Goal: Check status: Verify the current state of an ongoing process or item

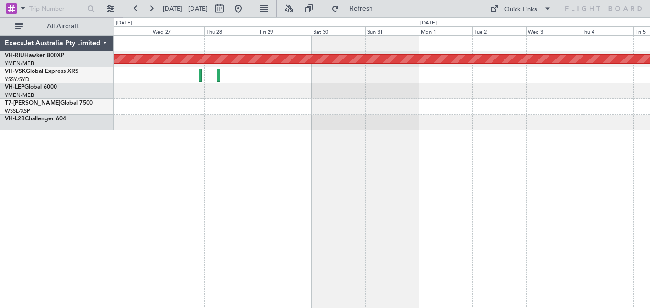
click at [113, 72] on div "Planned Maint [GEOGRAPHIC_DATA] ([GEOGRAPHIC_DATA]) ExecuJet Australia Pty Limi…" at bounding box center [325, 162] width 650 height 290
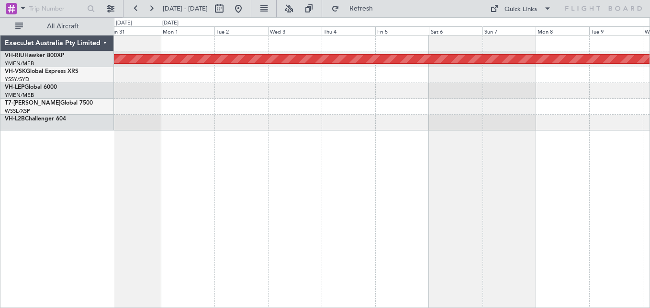
click at [183, 73] on div "Planned Maint [GEOGRAPHIC_DATA] ([GEOGRAPHIC_DATA])" at bounding box center [382, 82] width 536 height 95
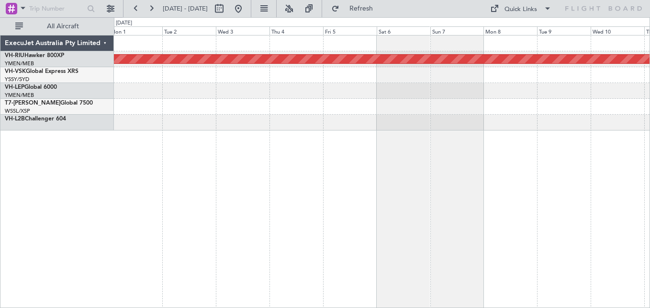
click at [285, 85] on div at bounding box center [382, 91] width 536 height 16
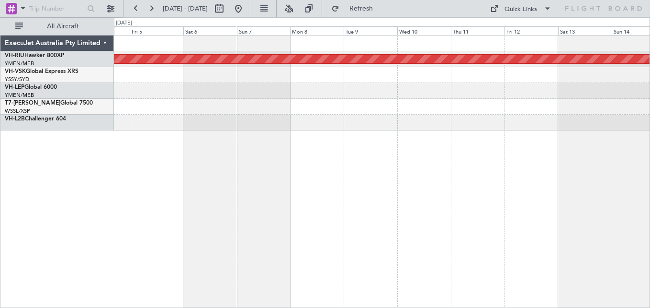
click at [313, 96] on div "Planned Maint [GEOGRAPHIC_DATA] ([GEOGRAPHIC_DATA])" at bounding box center [382, 82] width 536 height 95
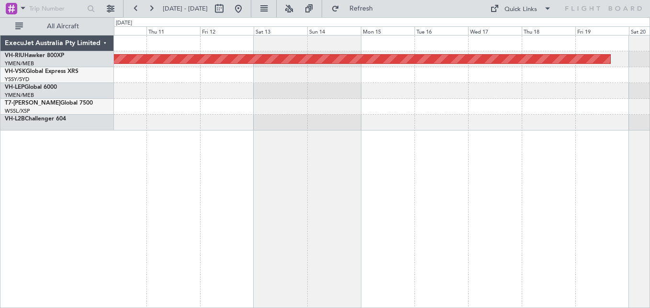
click at [330, 96] on div "Planned Maint [GEOGRAPHIC_DATA] ([GEOGRAPHIC_DATA])" at bounding box center [382, 82] width 536 height 95
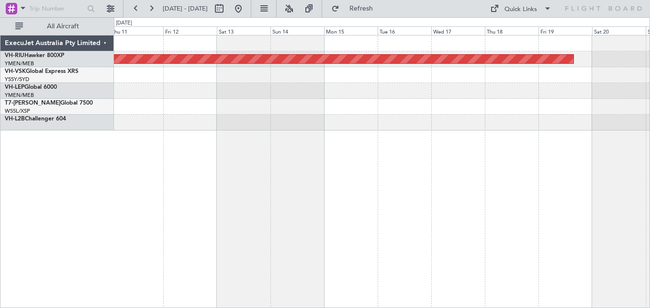
click at [344, 108] on div at bounding box center [382, 107] width 536 height 16
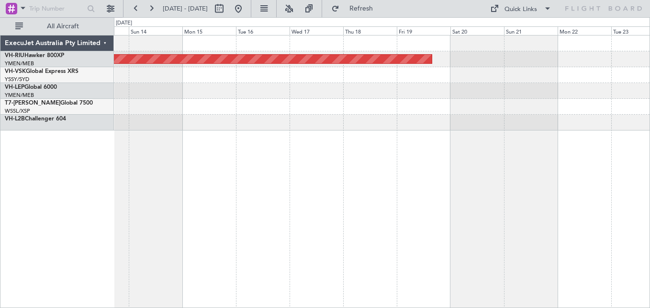
click at [256, 110] on div at bounding box center [382, 107] width 536 height 16
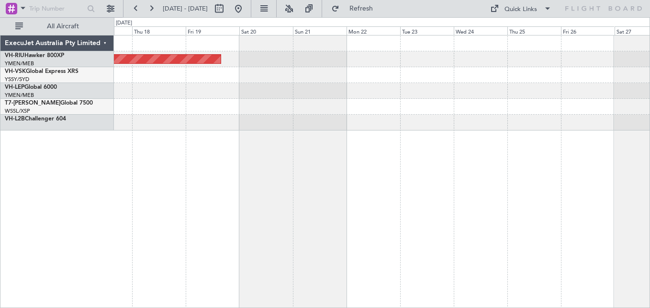
click at [310, 103] on div at bounding box center [382, 107] width 536 height 16
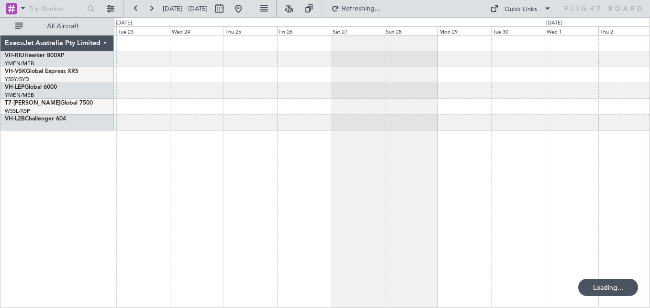
click at [222, 95] on div at bounding box center [382, 91] width 536 height 16
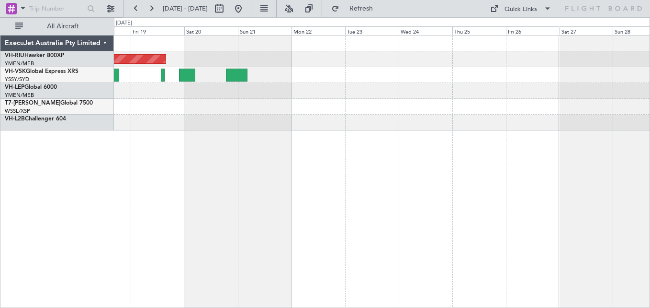
click at [513, 72] on div "Planned Maint [GEOGRAPHIC_DATA] ([GEOGRAPHIC_DATA])" at bounding box center [382, 82] width 536 height 95
click at [539, 86] on div at bounding box center [382, 91] width 536 height 16
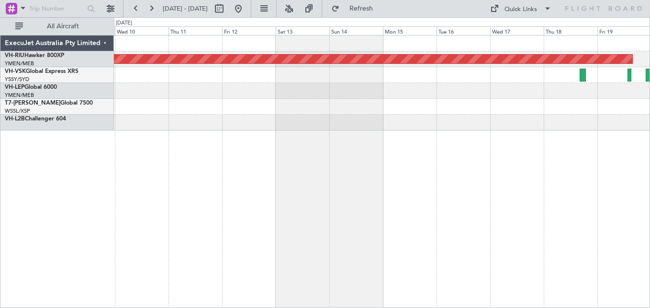
click at [499, 95] on div at bounding box center [382, 91] width 536 height 16
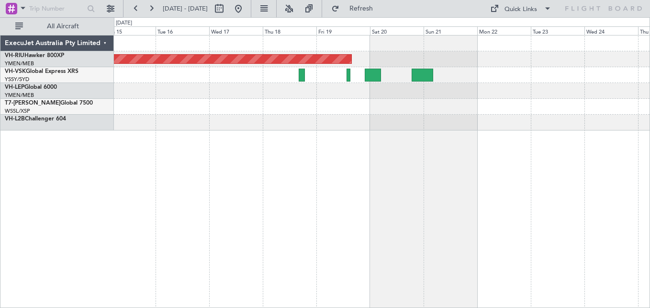
click at [195, 90] on div "Planned Maint [GEOGRAPHIC_DATA] ([GEOGRAPHIC_DATA])" at bounding box center [382, 82] width 536 height 95
click at [134, 7] on button at bounding box center [135, 8] width 15 height 15
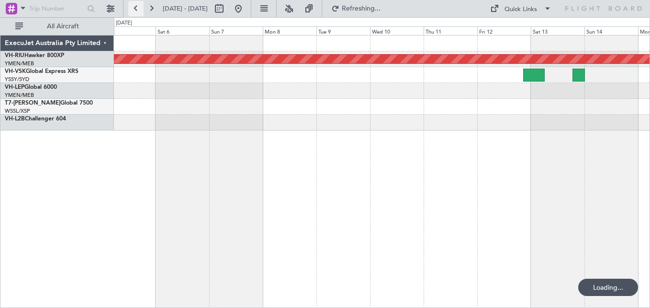
click at [134, 7] on button at bounding box center [135, 8] width 15 height 15
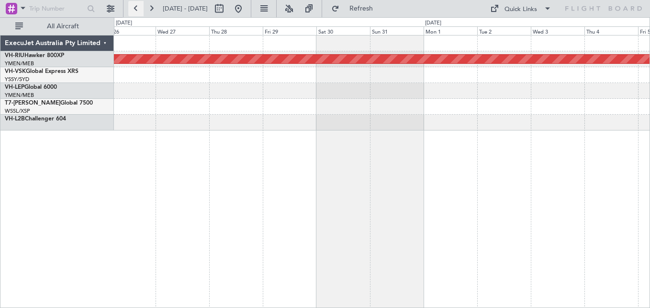
click at [134, 7] on button at bounding box center [135, 8] width 15 height 15
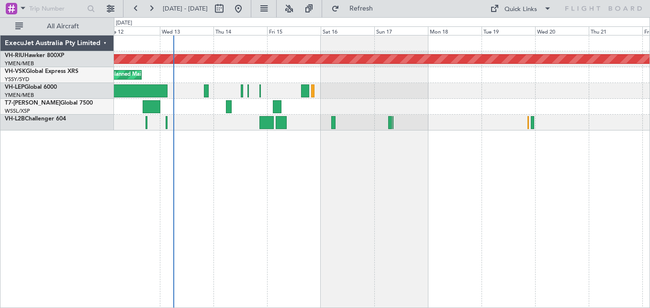
click at [434, 73] on div "Unplanned Maint Sydney ([PERSON_NAME] Intl)" at bounding box center [382, 75] width 536 height 16
